Goal: Task Accomplishment & Management: Use online tool/utility

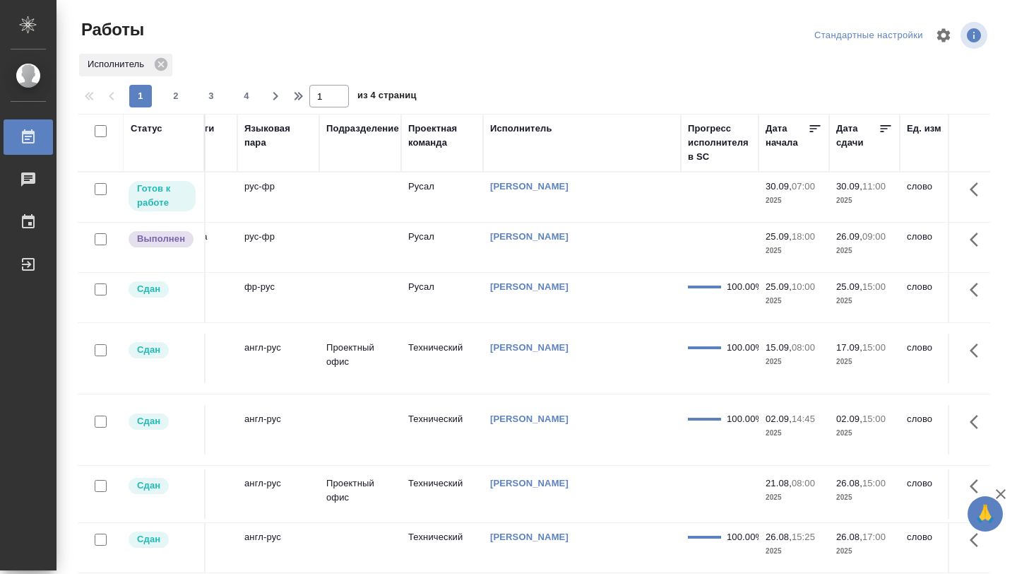
scroll to position [0, 299]
click at [882, 127] on icon at bounding box center [883, 128] width 14 height 14
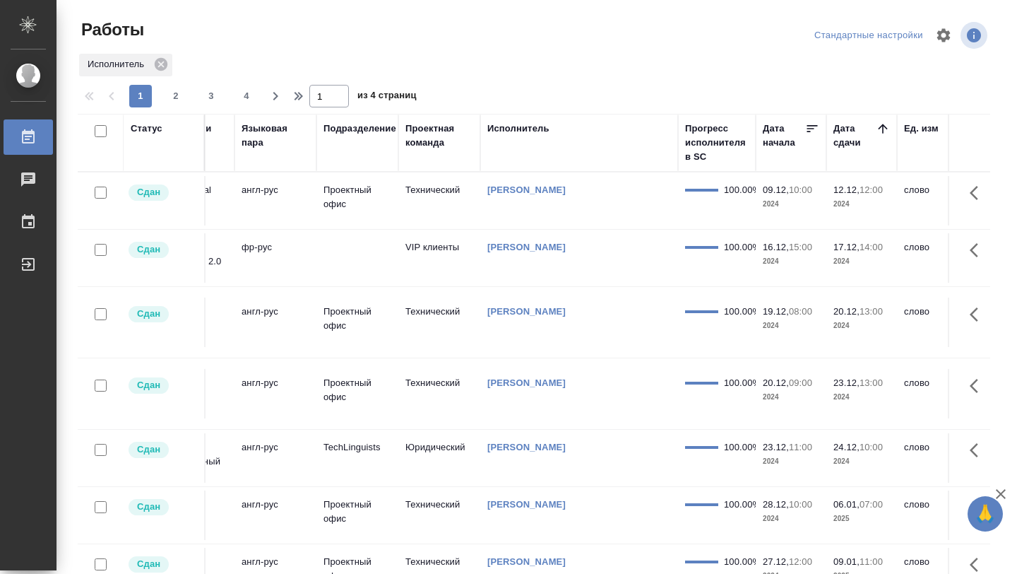
click at [882, 127] on icon at bounding box center [883, 128] width 14 height 14
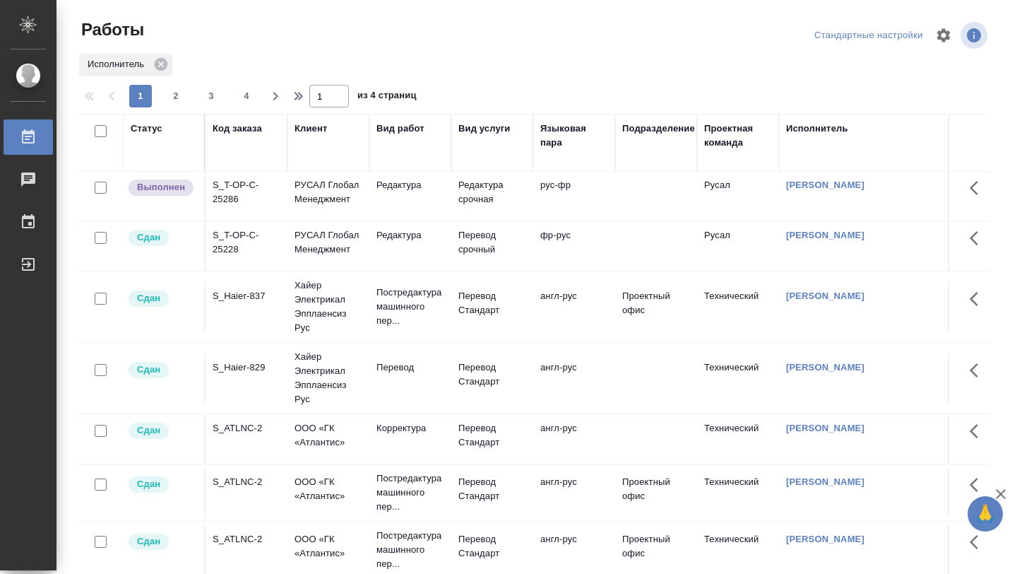
scroll to position [53, 0]
click at [248, 330] on td "S_Haier-837" at bounding box center [247, 304] width 82 height 49
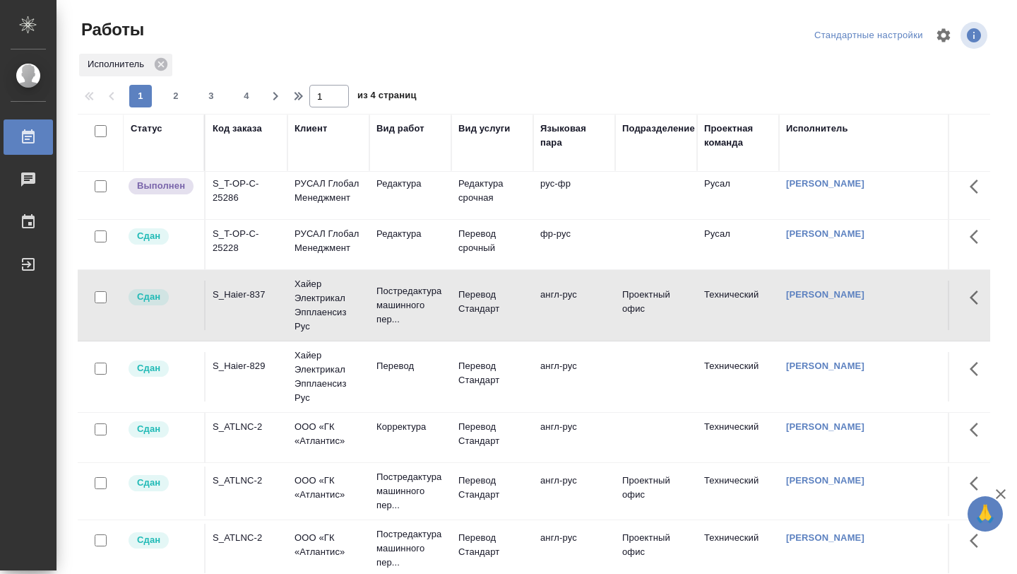
click at [248, 330] on td "S_Haier-837" at bounding box center [247, 304] width 82 height 49
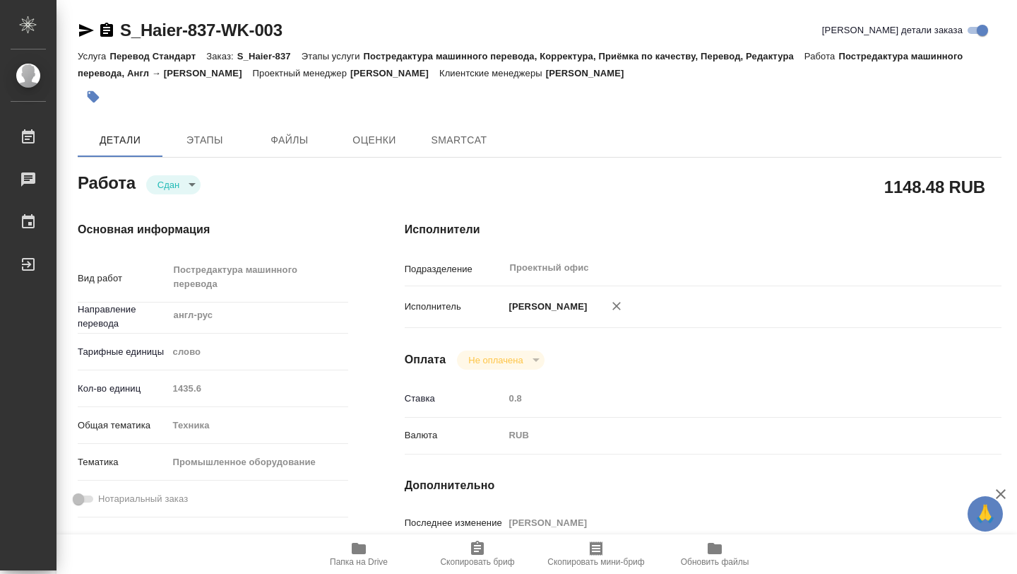
type textarea "x"
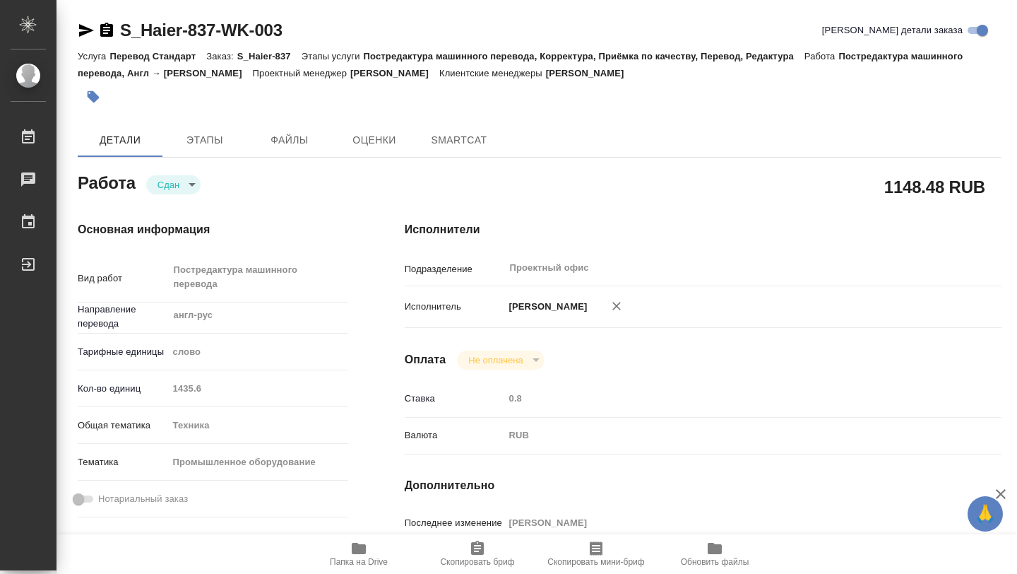
type textarea "x"
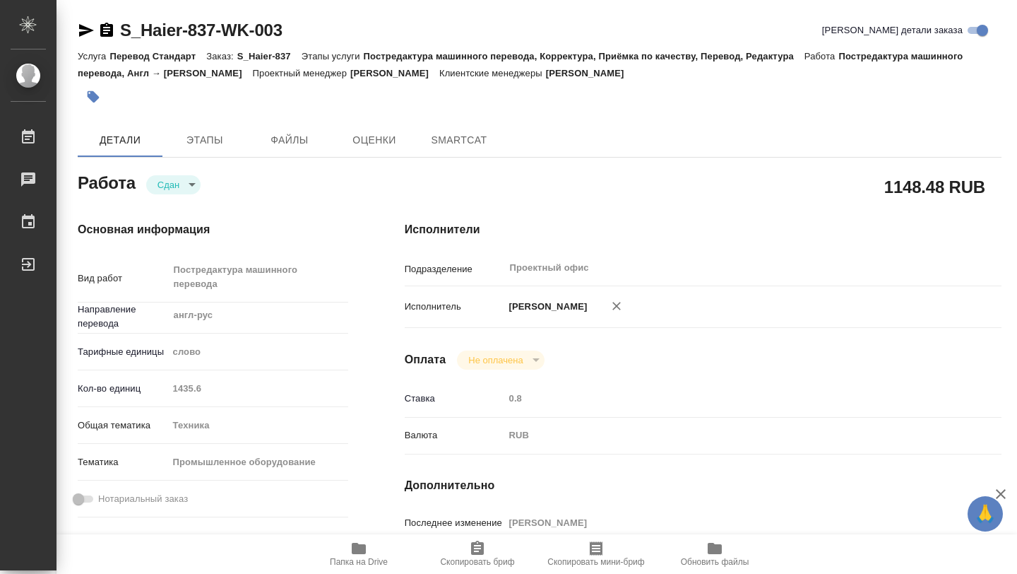
type textarea "x"
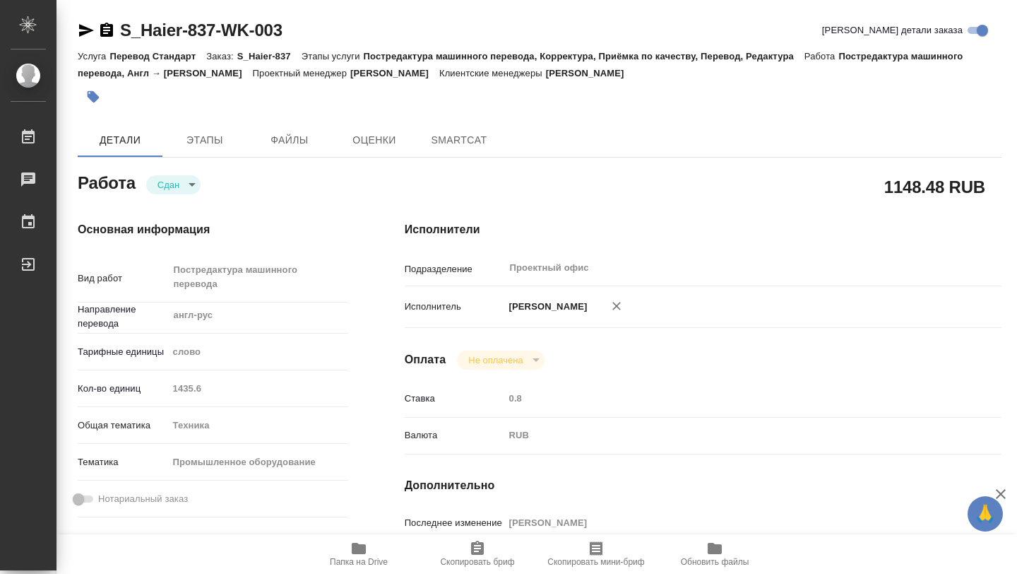
type textarea "x"
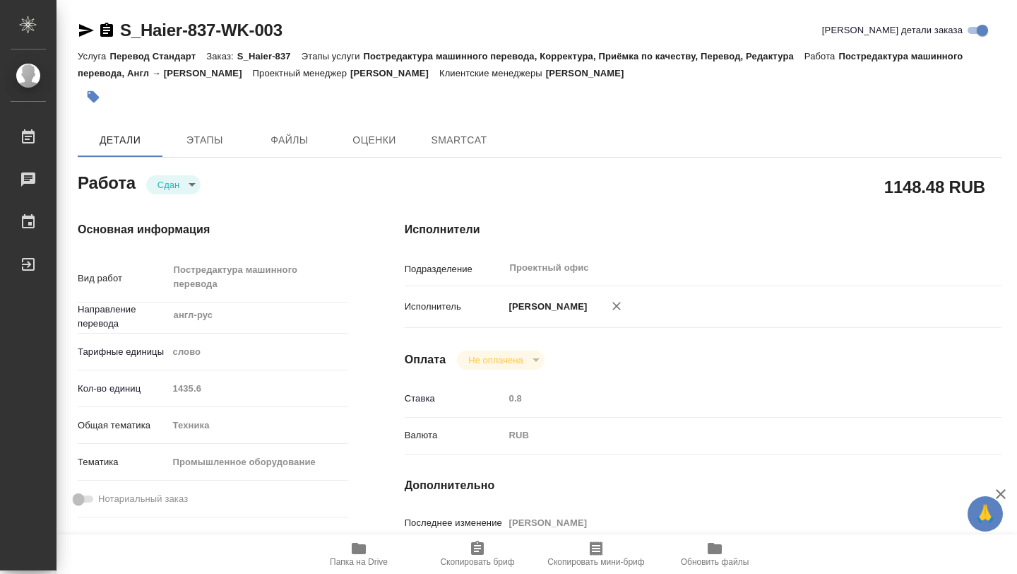
type textarea "x"
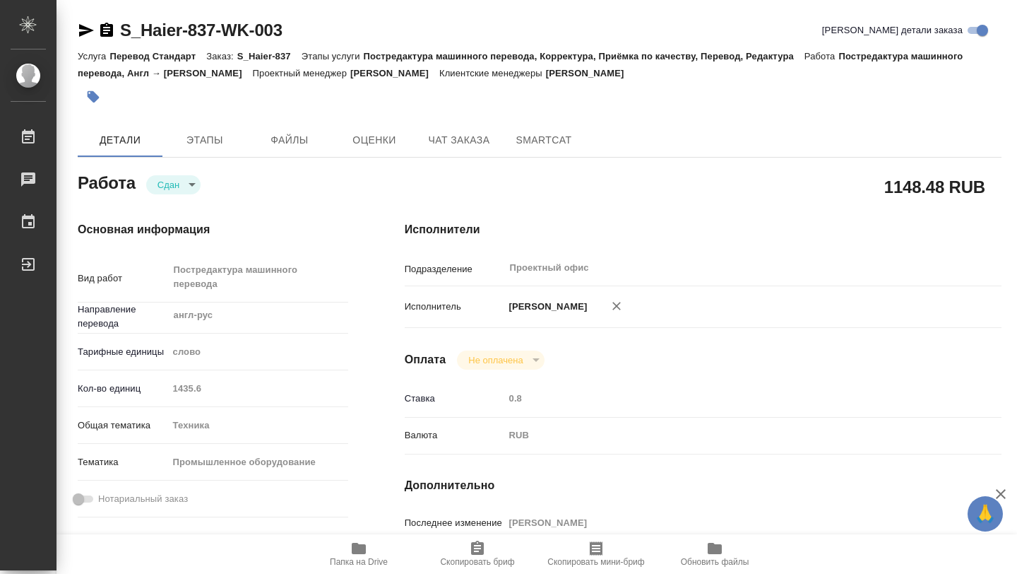
type textarea "x"
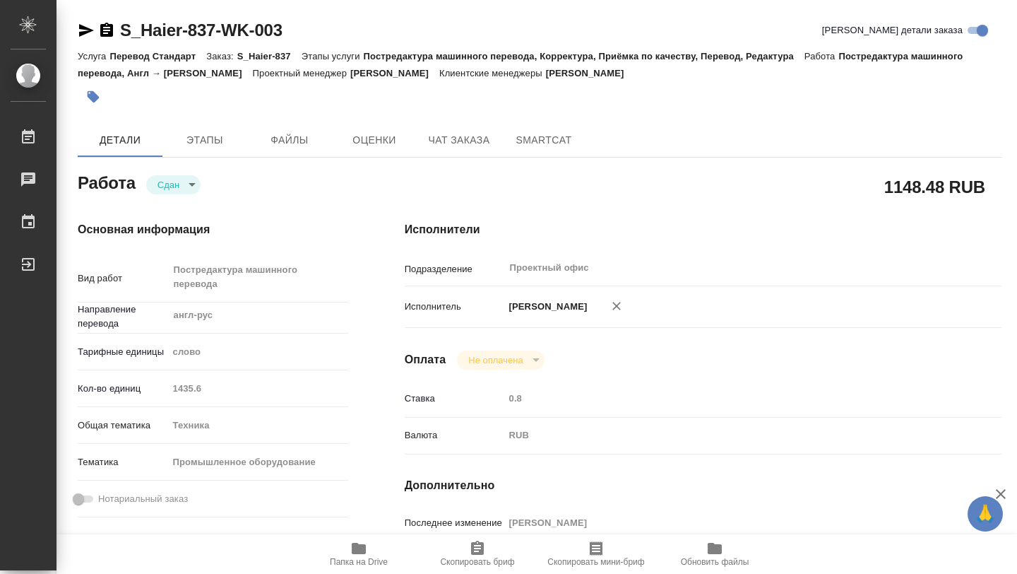
type textarea "x"
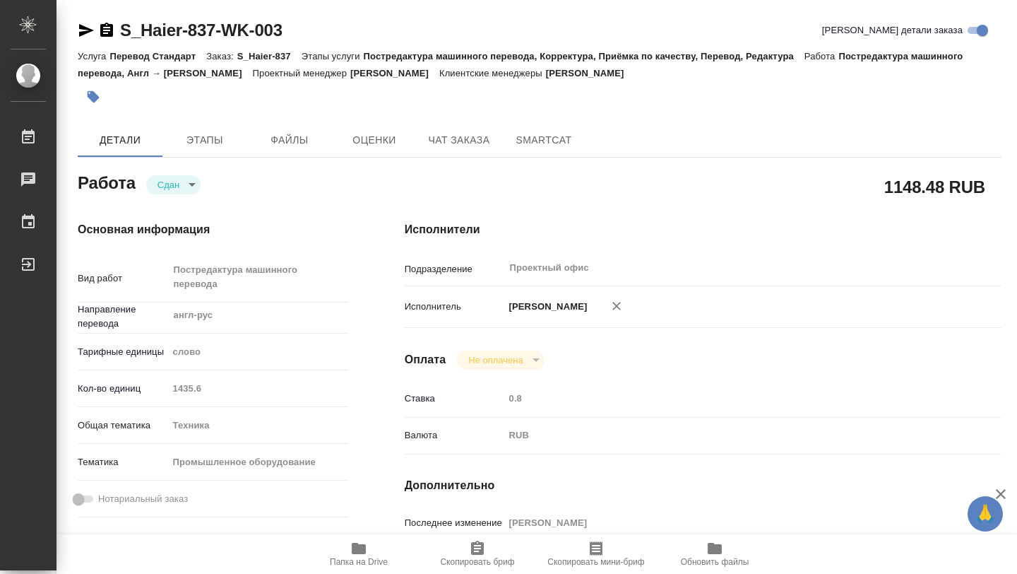
click at [343, 548] on span "Папка на Drive" at bounding box center [359, 553] width 102 height 27
